Goal: Information Seeking & Learning: Learn about a topic

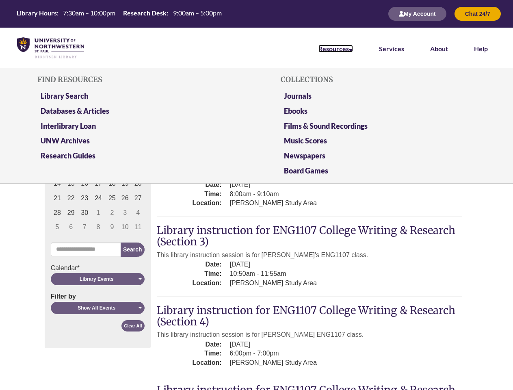
click at [336, 48] on link "Resources" at bounding box center [336, 49] width 35 height 8
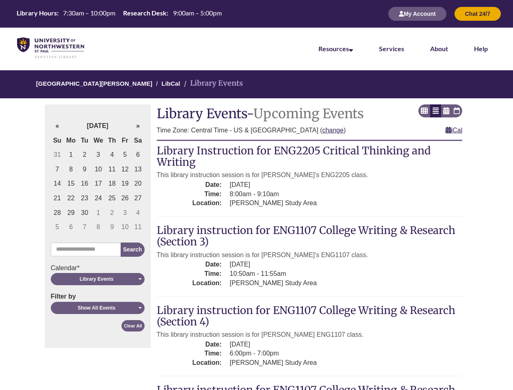
click at [0, 0] on div "Find Resources Library Search Databases & Articles Interlibrary Loan UNW Archiv…" at bounding box center [0, 0] width 0 height 0
click at [98, 279] on div "Library Events" at bounding box center [96, 278] width 87 height 7
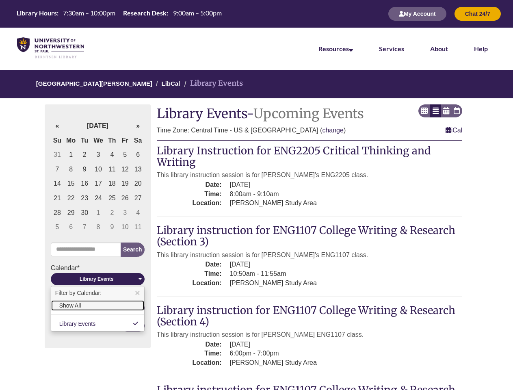
click at [98, 308] on link "Show All" at bounding box center [97, 305] width 93 height 11
select select "**"
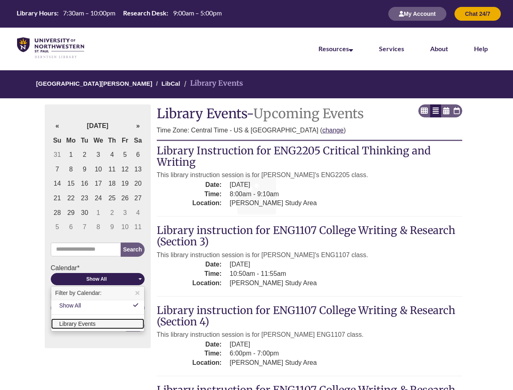
click at [133, 326] on link "Library Events" at bounding box center [97, 324] width 93 height 11
select select "*****"
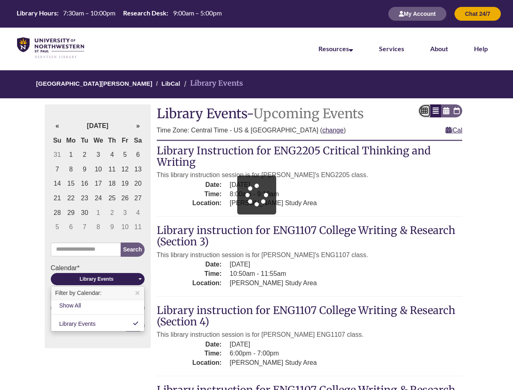
click at [425, 111] on icon at bounding box center [424, 111] width 7 height 0
click at [435, 111] on icon at bounding box center [436, 111] width 6 height 0
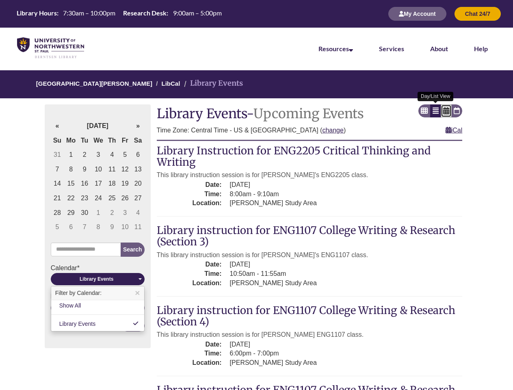
click at [446, 111] on icon at bounding box center [446, 111] width 6 height 0
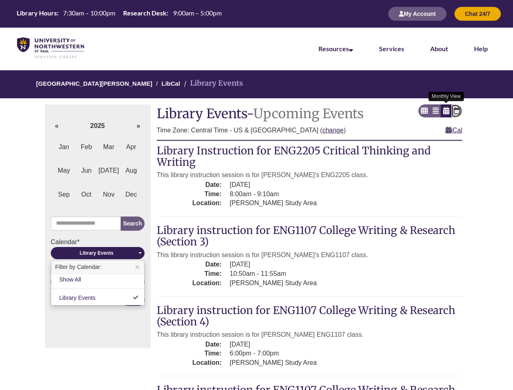
click at [457, 111] on icon at bounding box center [457, 111] width 6 height 0
